Goal: Information Seeking & Learning: Learn about a topic

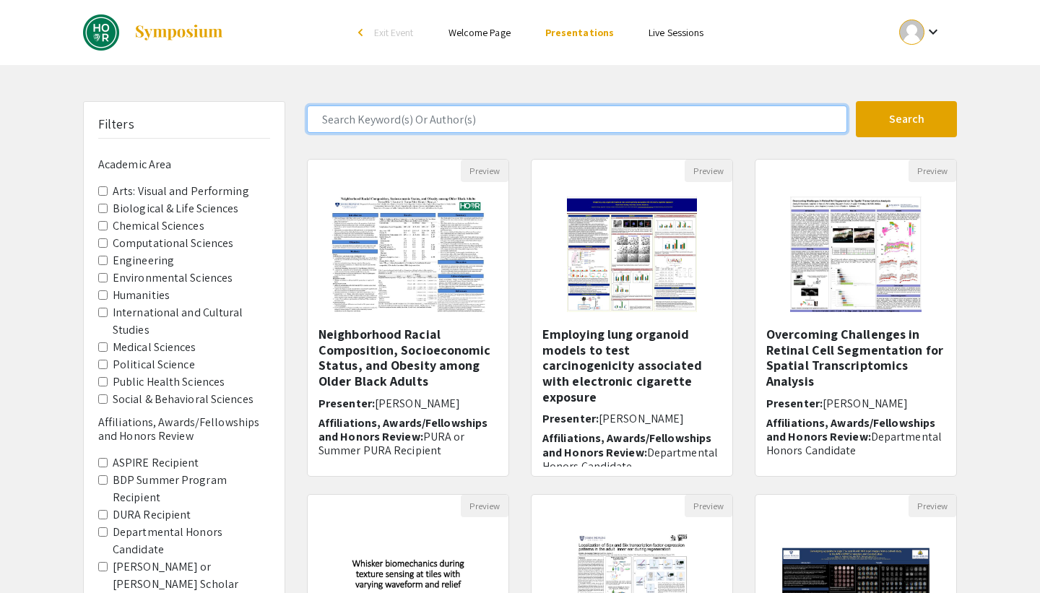
click at [411, 121] on input "Search Keyword(s) Or Author(s)" at bounding box center [577, 118] width 540 height 27
click at [856, 101] on button "Search" at bounding box center [906, 119] width 101 height 36
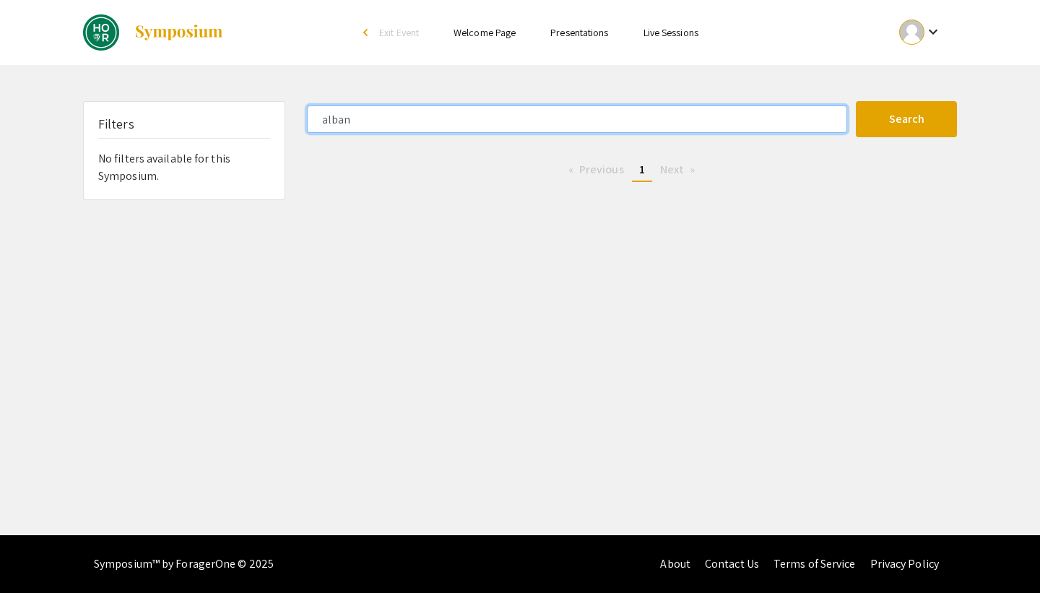
click at [414, 119] on input "alban" at bounding box center [577, 118] width 540 height 27
type input ","
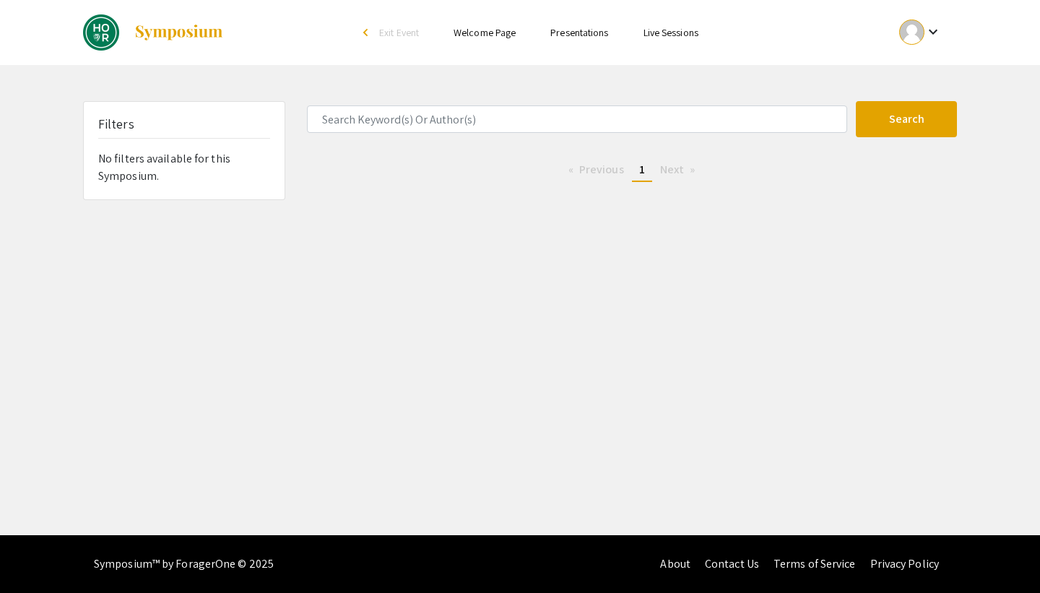
click at [607, 34] on link "Presentations" at bounding box center [579, 32] width 58 height 13
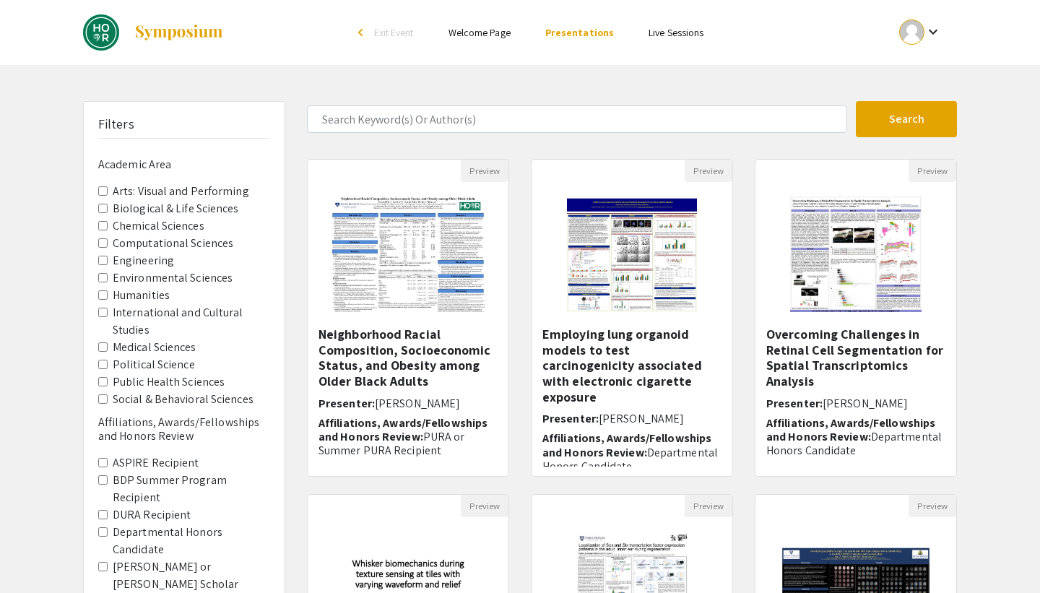
click at [139, 345] on label "Medical Sciences" at bounding box center [155, 347] width 84 height 17
click at [108, 345] on Sciences "Medical Sciences" at bounding box center [102, 346] width 9 height 9
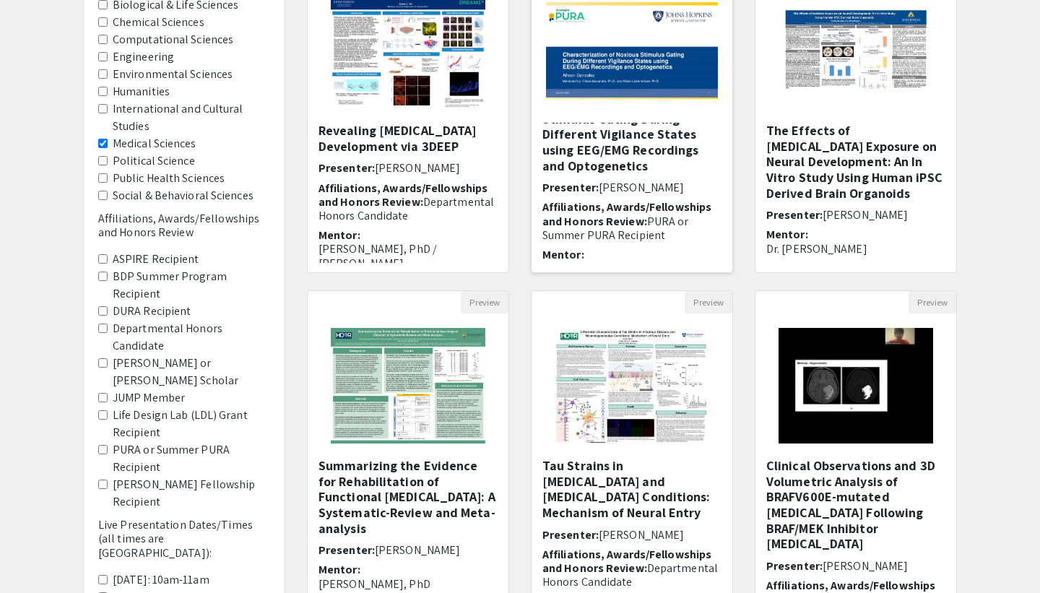
scroll to position [30, 0]
click at [639, 137] on h5 "Characterization of Noxious Stimulus Gating During Different Vigilance States u…" at bounding box center [632, 132] width 179 height 78
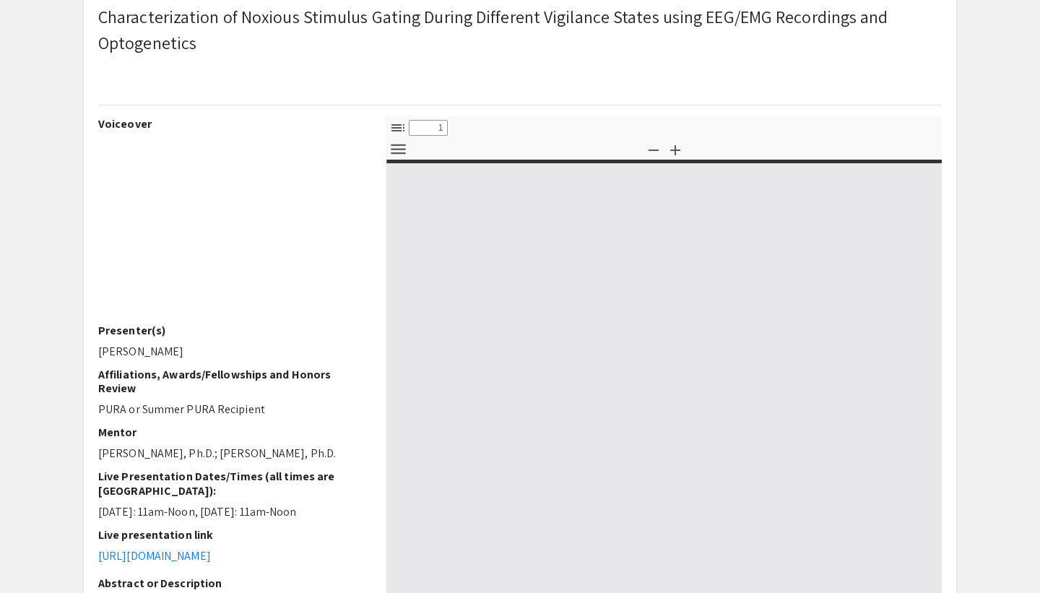
select select "custom"
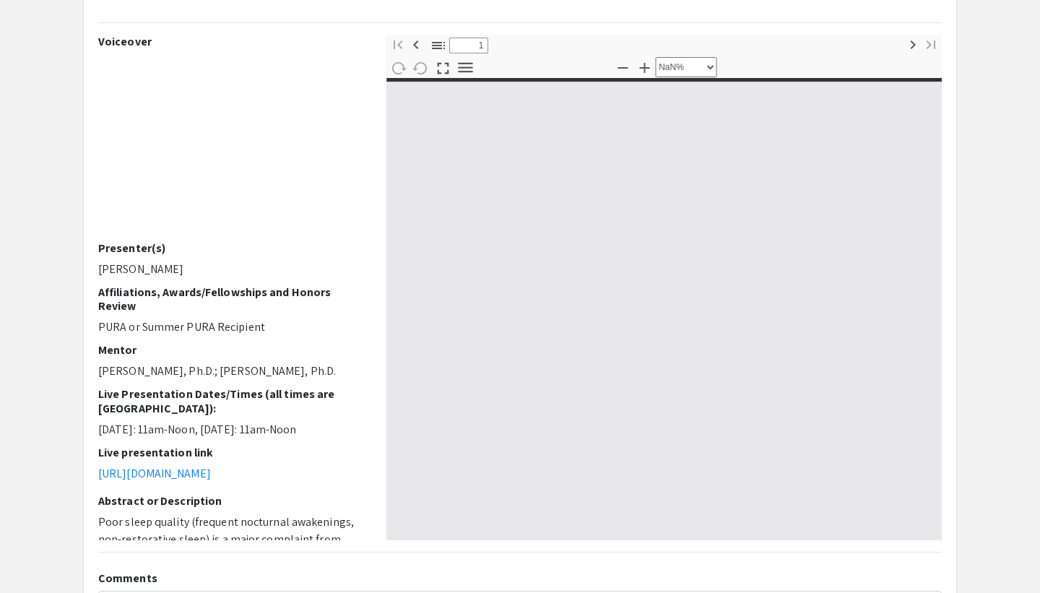
type input "0"
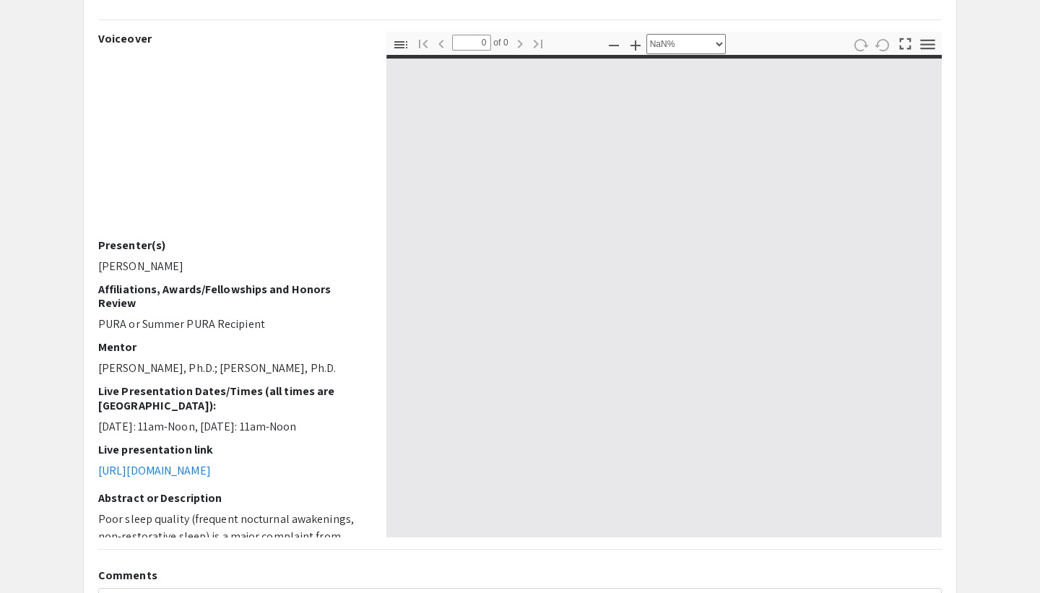
select select "auto"
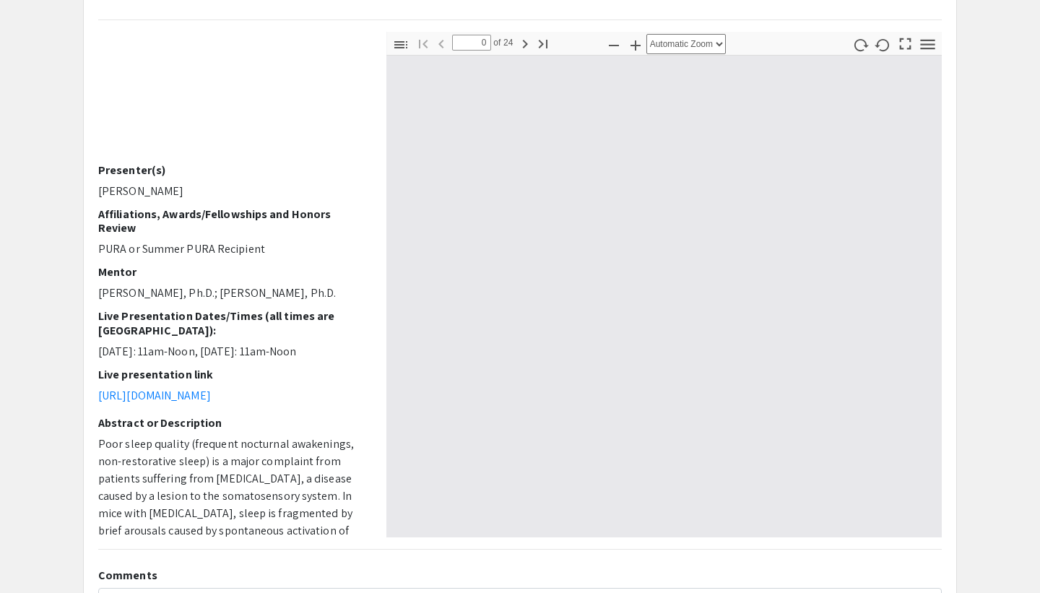
type input "1"
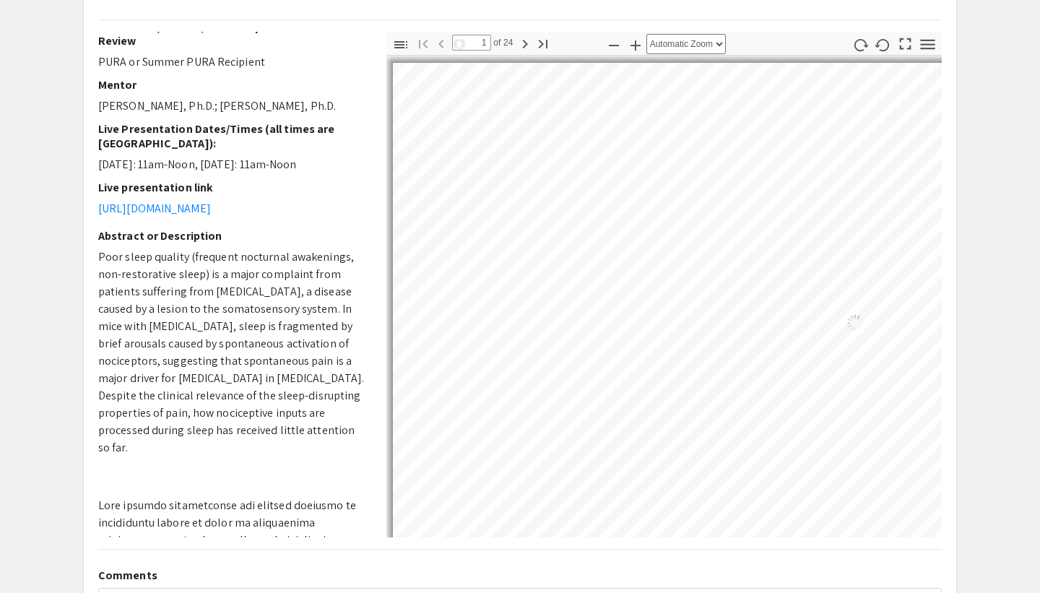
select select "auto"
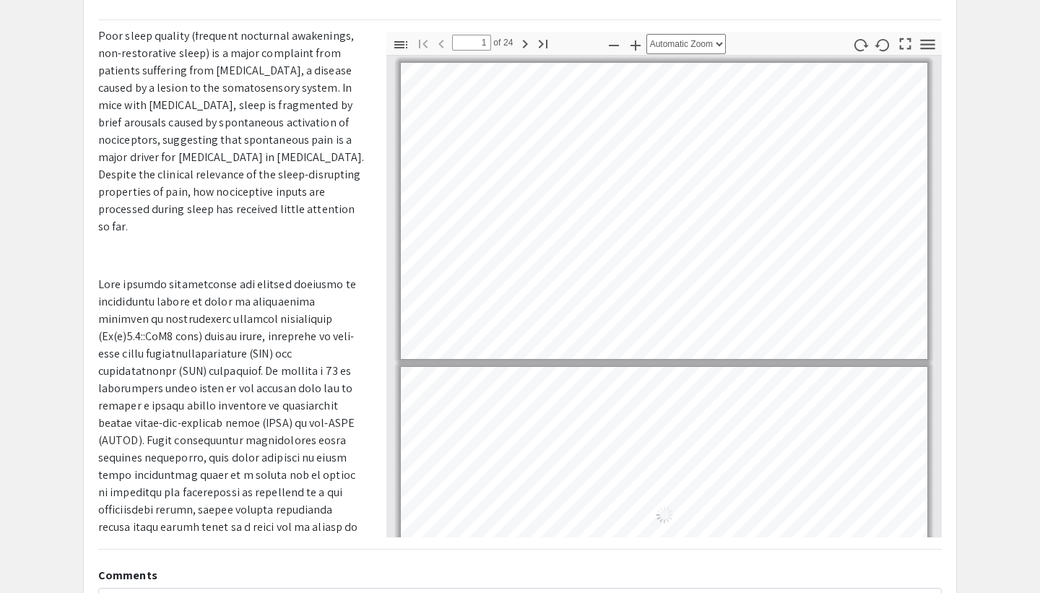
scroll to position [2, 0]
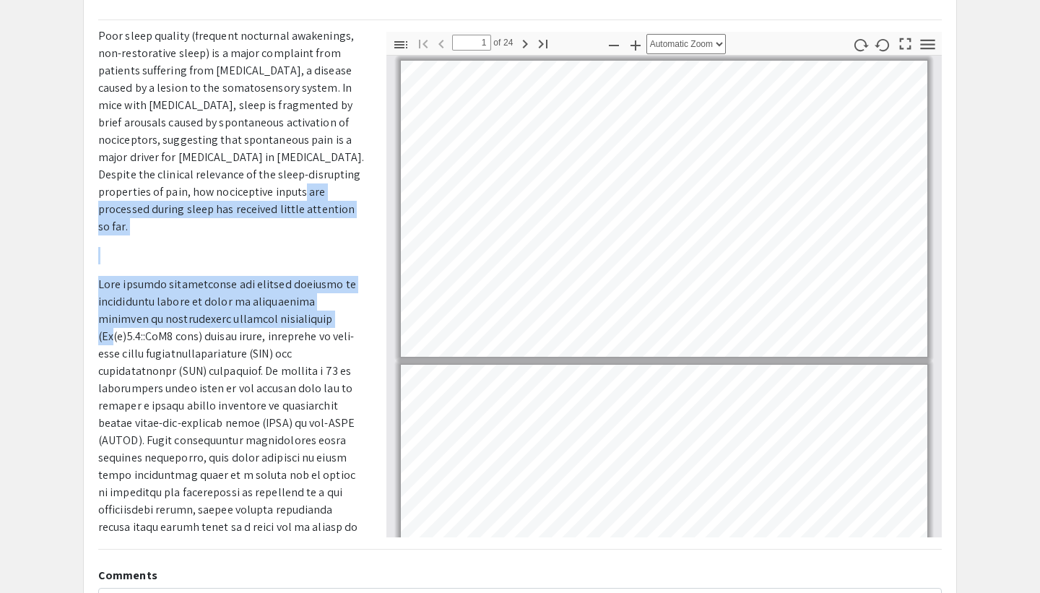
drag, startPoint x: 270, startPoint y: 240, endPoint x: 270, endPoint y: 186, distance: 53.5
click at [270, 186] on p "Poor sleep quality (frequent nocturnal awakenings, non-restorative sleep) is a …" at bounding box center [231, 373] width 267 height 693
click at [270, 186] on p "Poor sleep quality (frequent nocturnal awakenings, non-restorative sleep) is a …" at bounding box center [231, 131] width 267 height 208
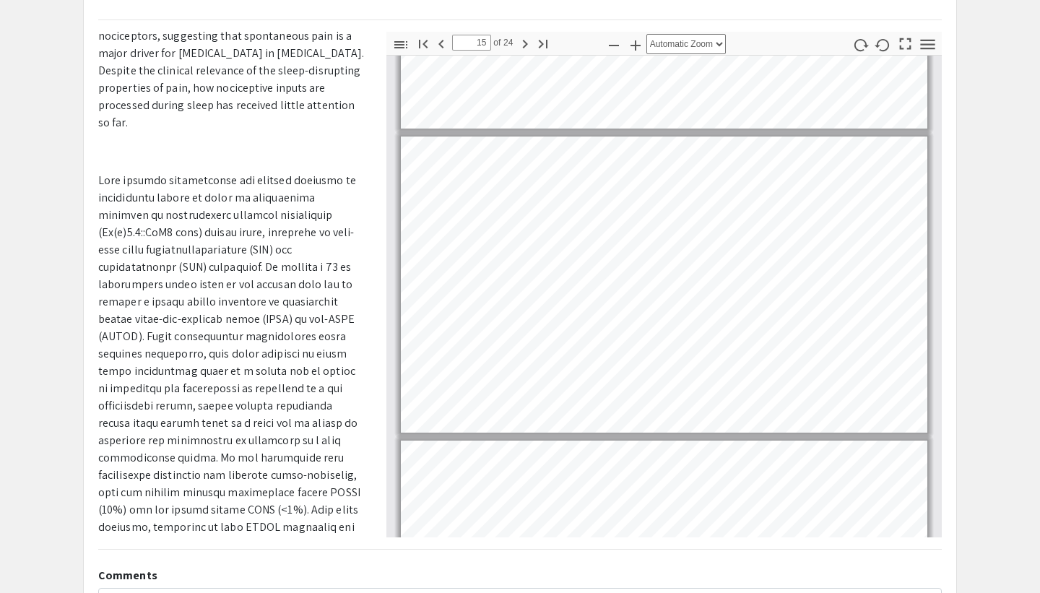
scroll to position [4250, 0]
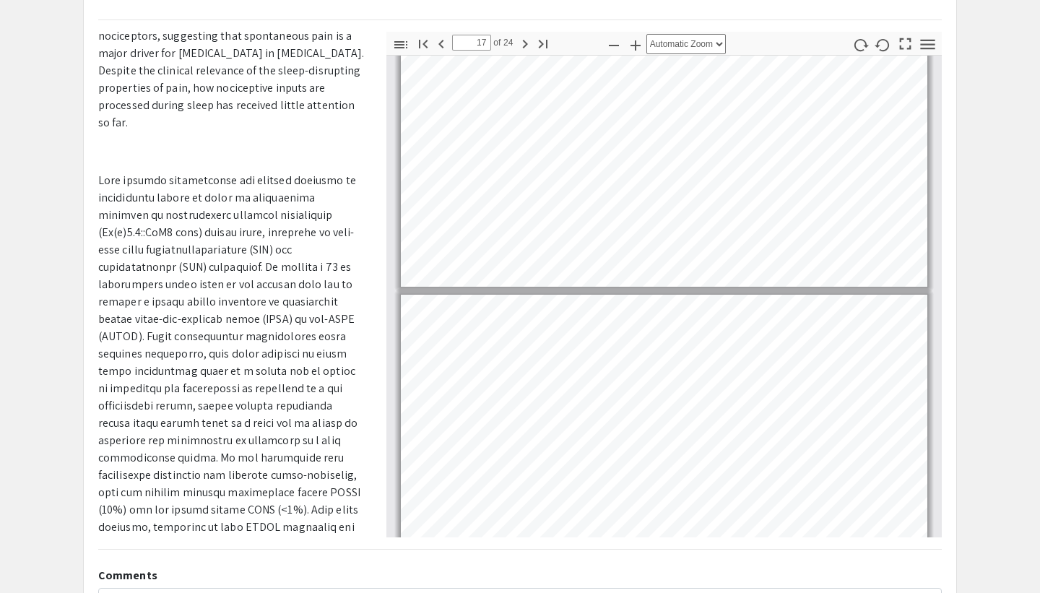
type input "16"
